Goal: Task Accomplishment & Management: Use online tool/utility

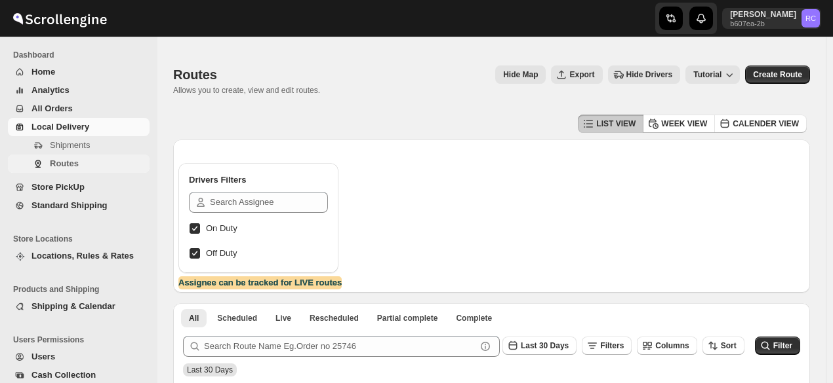
click at [79, 163] on span "Routes" at bounding box center [98, 163] width 97 height 13
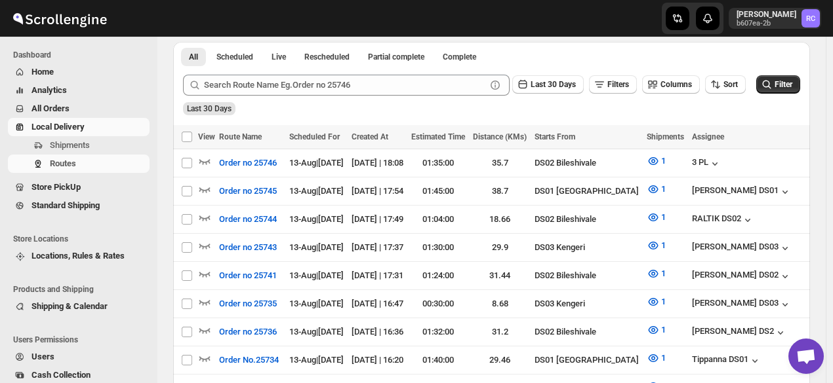
scroll to position [285, 0]
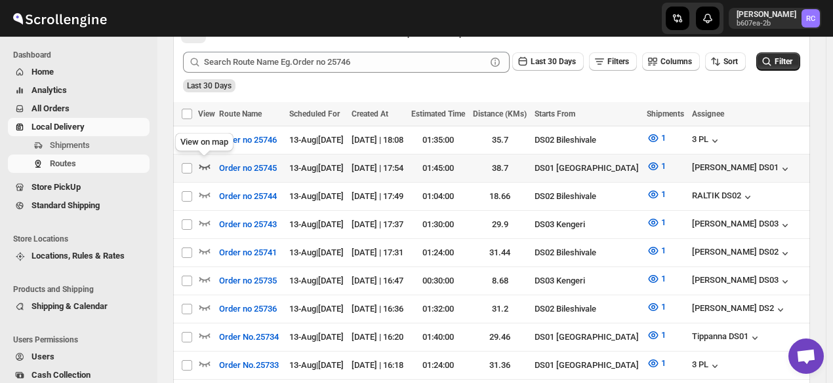
click at [203, 167] on icon "button" at bounding box center [204, 167] width 11 height 5
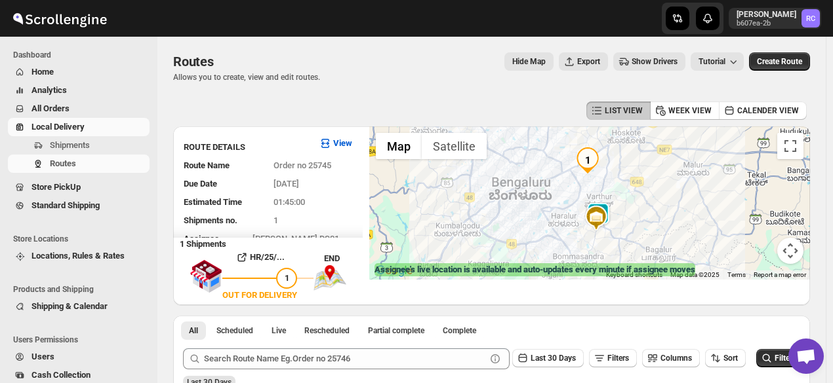
scroll to position [0, 0]
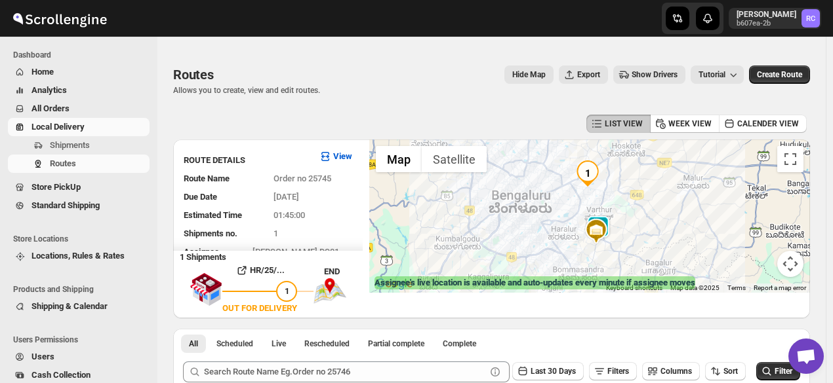
click at [622, 254] on div at bounding box center [589, 216] width 441 height 153
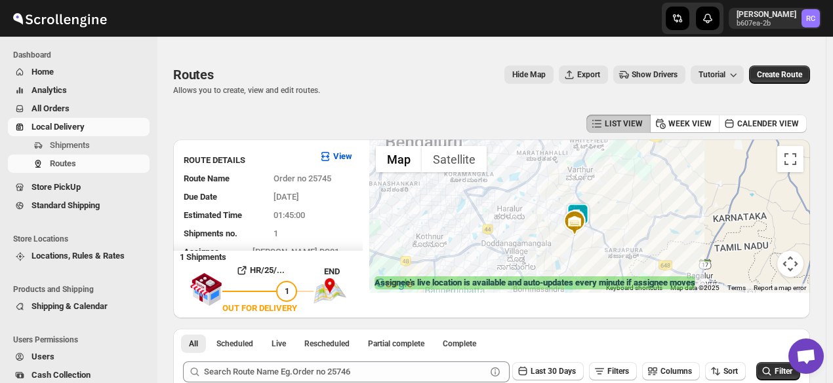
click at [560, 229] on div at bounding box center [589, 216] width 441 height 153
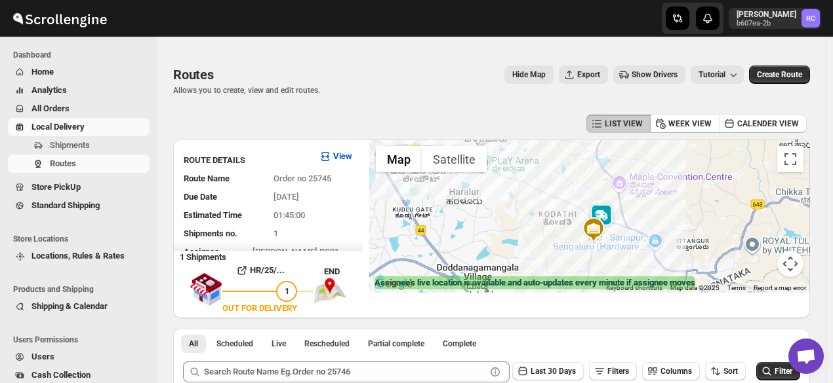
click at [582, 224] on div at bounding box center [589, 216] width 441 height 153
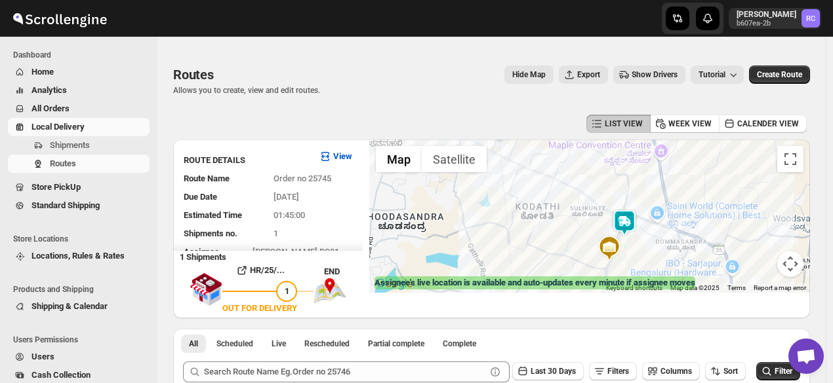
click at [635, 220] on img at bounding box center [624, 223] width 26 height 26
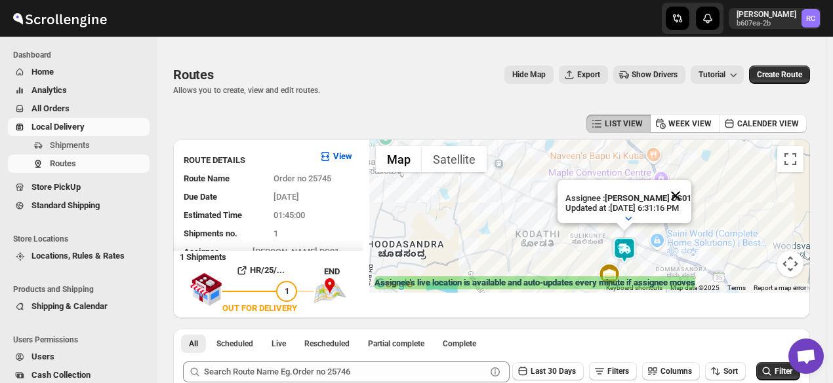
click at [691, 185] on button "Close" at bounding box center [674, 195] width 31 height 31
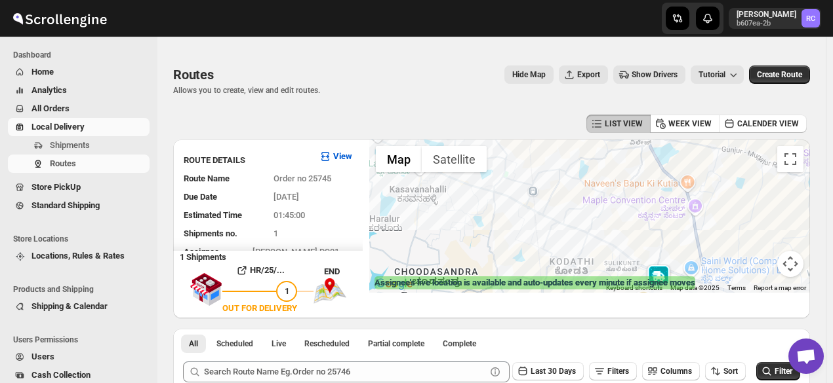
drag, startPoint x: 483, startPoint y: 193, endPoint x: 521, endPoint y: 222, distance: 47.2
click at [521, 222] on div at bounding box center [589, 216] width 441 height 153
